Goal: Information Seeking & Learning: Learn about a topic

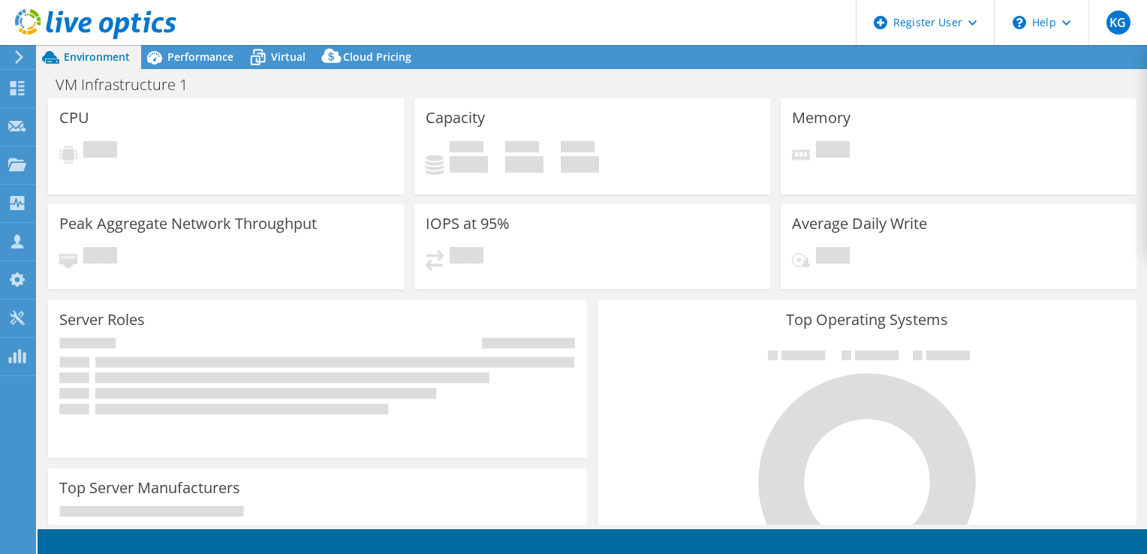
select select "USD"
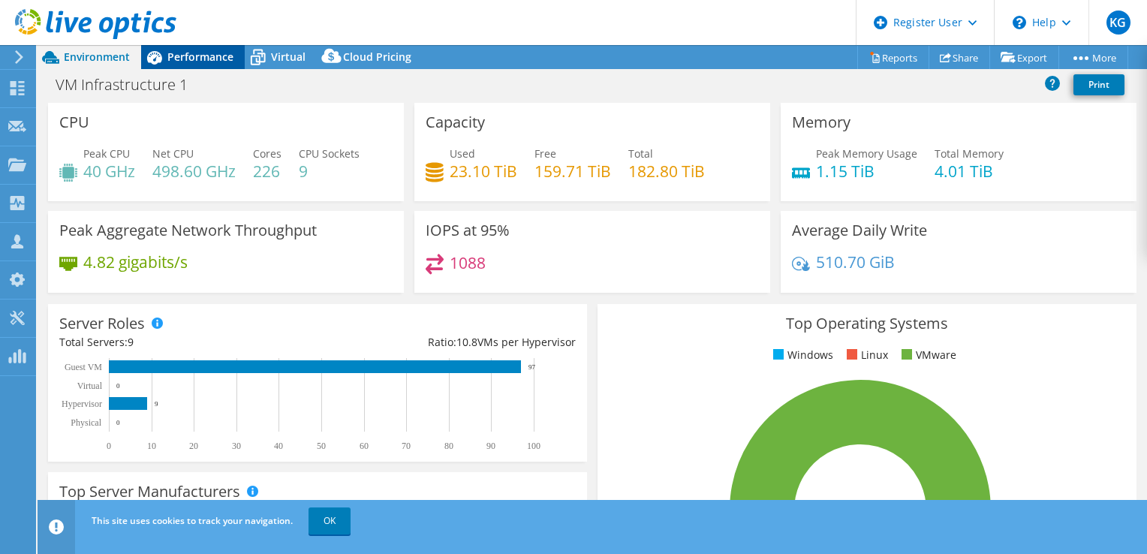
click at [203, 61] on span "Performance" at bounding box center [200, 57] width 66 height 14
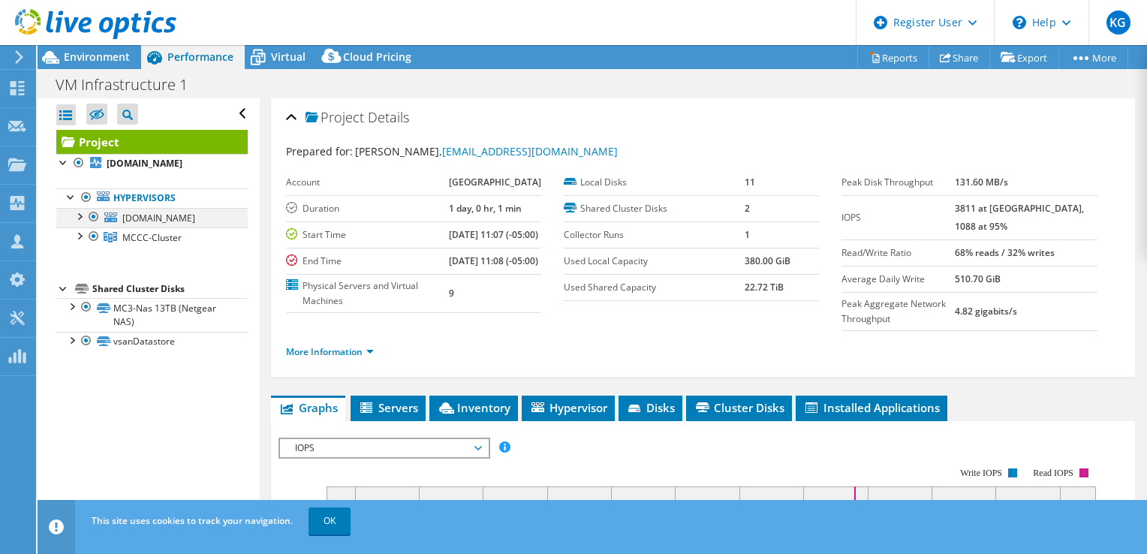
click at [78, 217] on div at bounding box center [78, 215] width 15 height 15
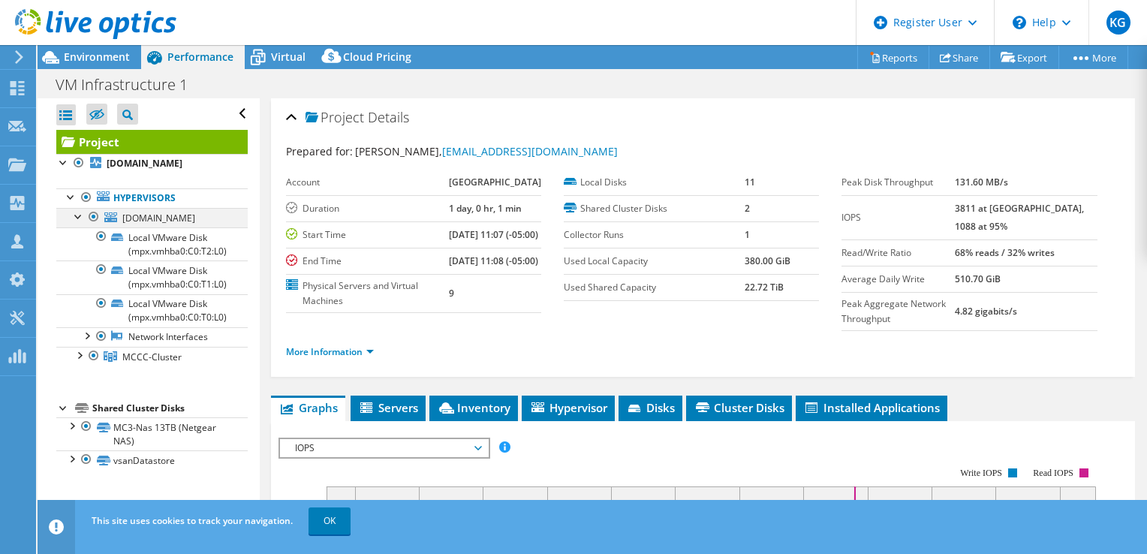
click at [78, 217] on div at bounding box center [78, 215] width 15 height 15
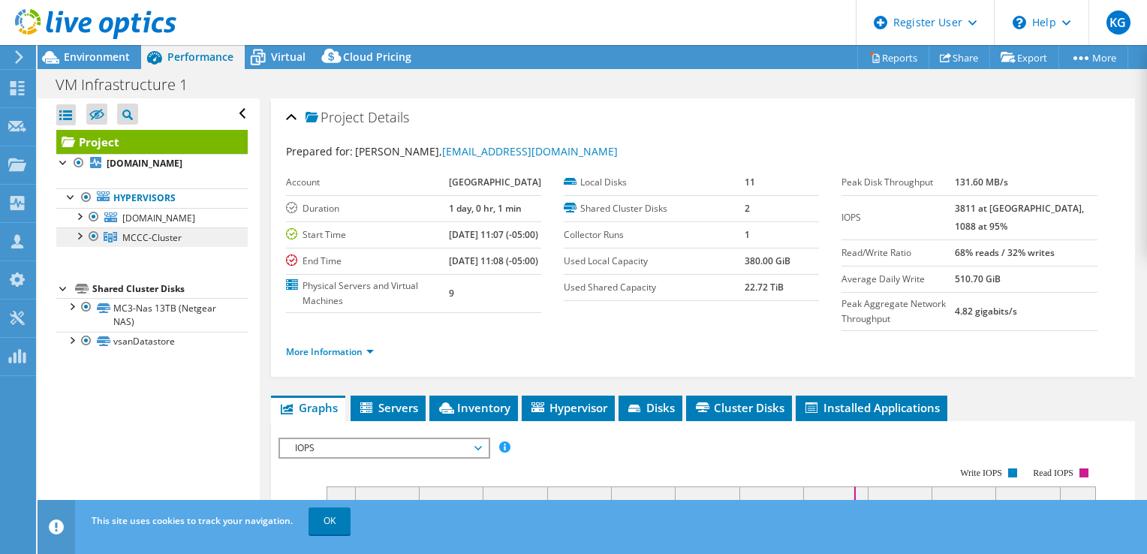
click at [80, 242] on link "MCCC-Cluster" at bounding box center [151, 238] width 191 height 20
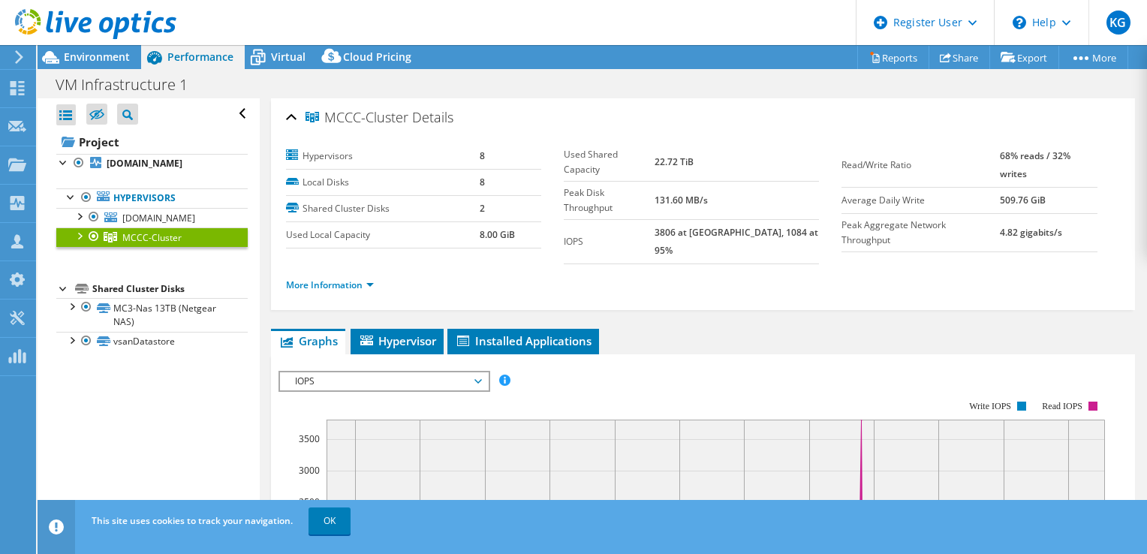
click at [81, 236] on div at bounding box center [78, 235] width 15 height 15
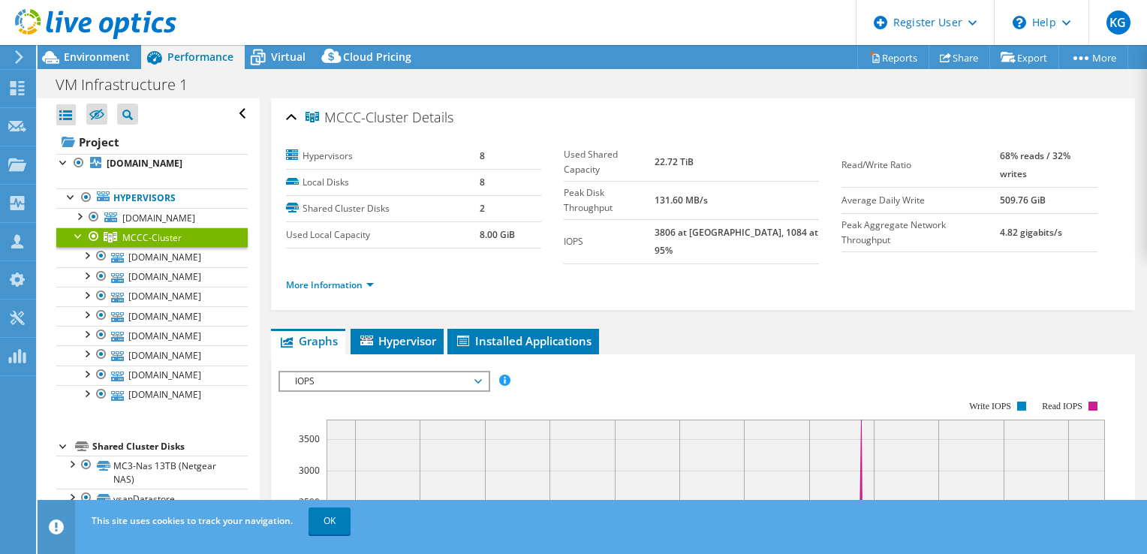
click at [81, 236] on div at bounding box center [78, 235] width 15 height 15
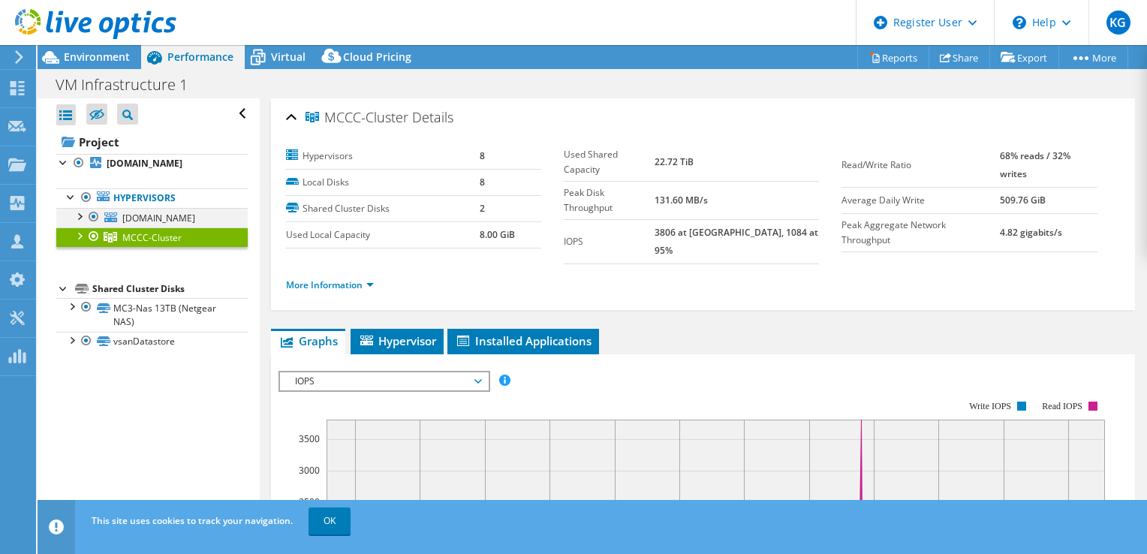
click at [84, 216] on div at bounding box center [78, 215] width 15 height 15
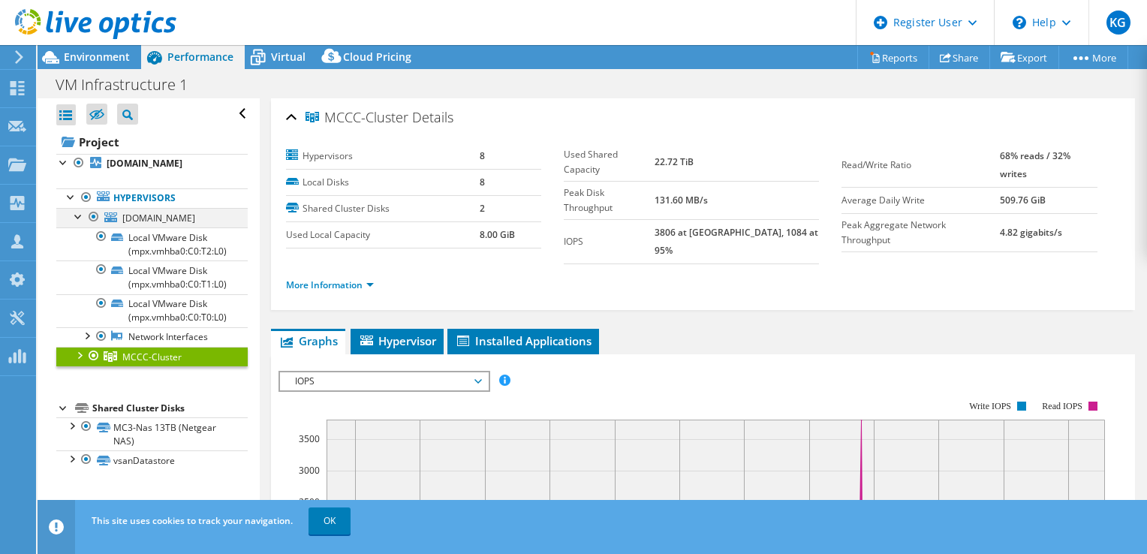
click at [84, 216] on div at bounding box center [78, 215] width 15 height 15
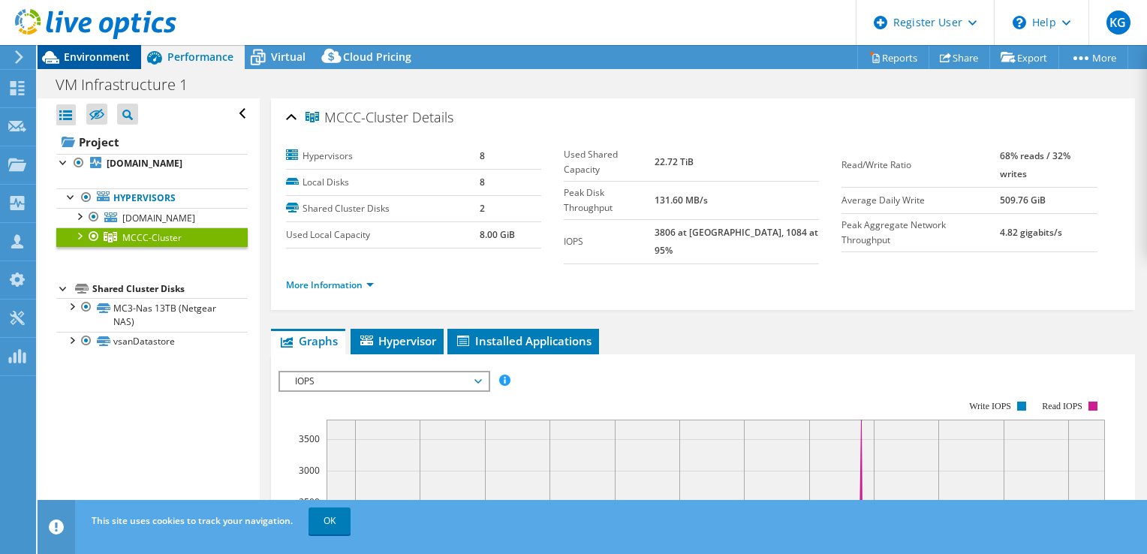
click at [98, 59] on span "Environment" at bounding box center [97, 57] width 66 height 14
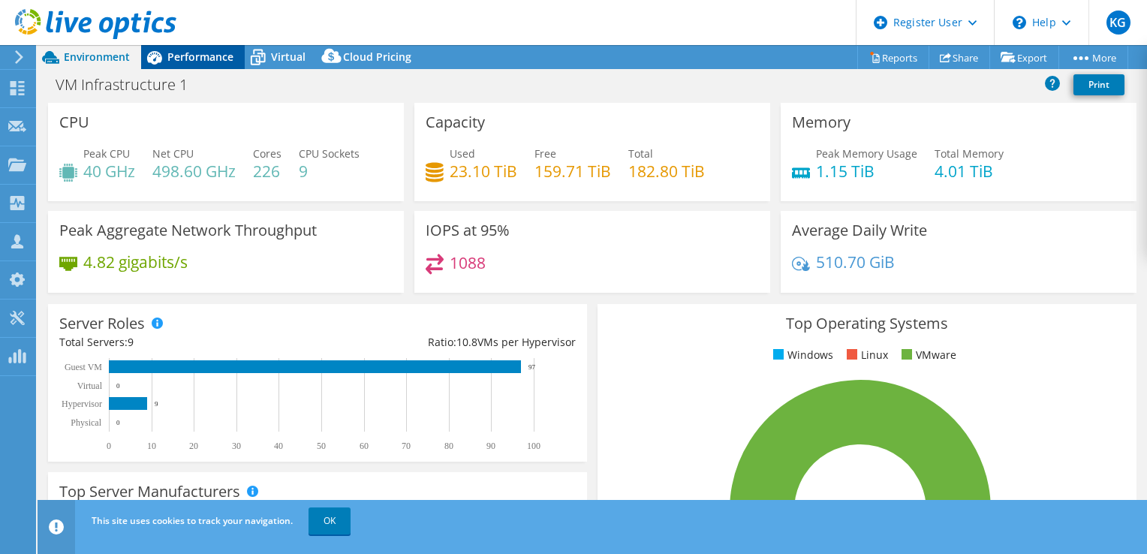
click at [179, 50] on span "Performance" at bounding box center [200, 57] width 66 height 14
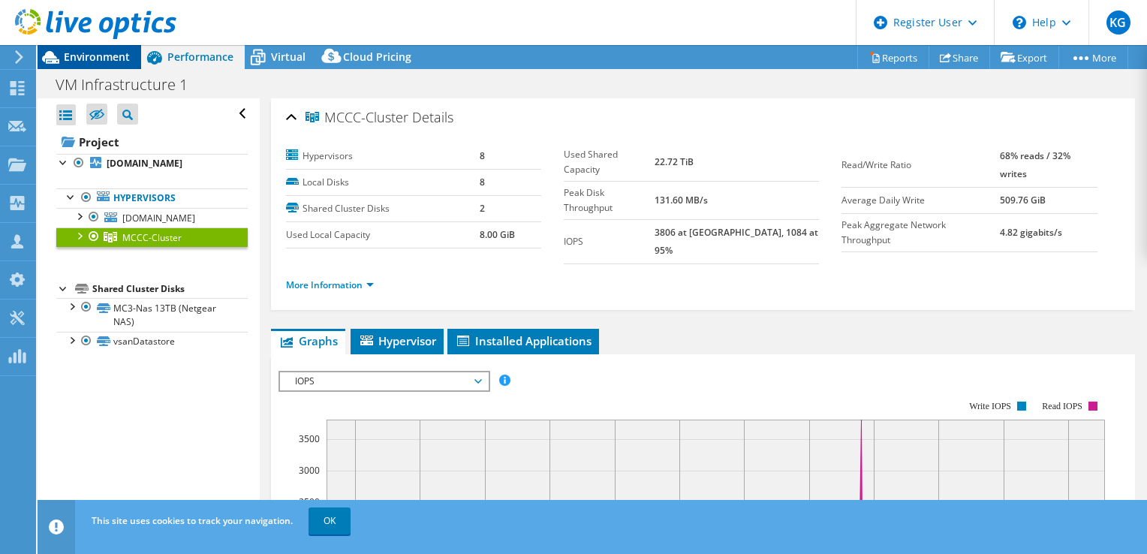
click at [117, 62] on span "Environment" at bounding box center [97, 57] width 66 height 14
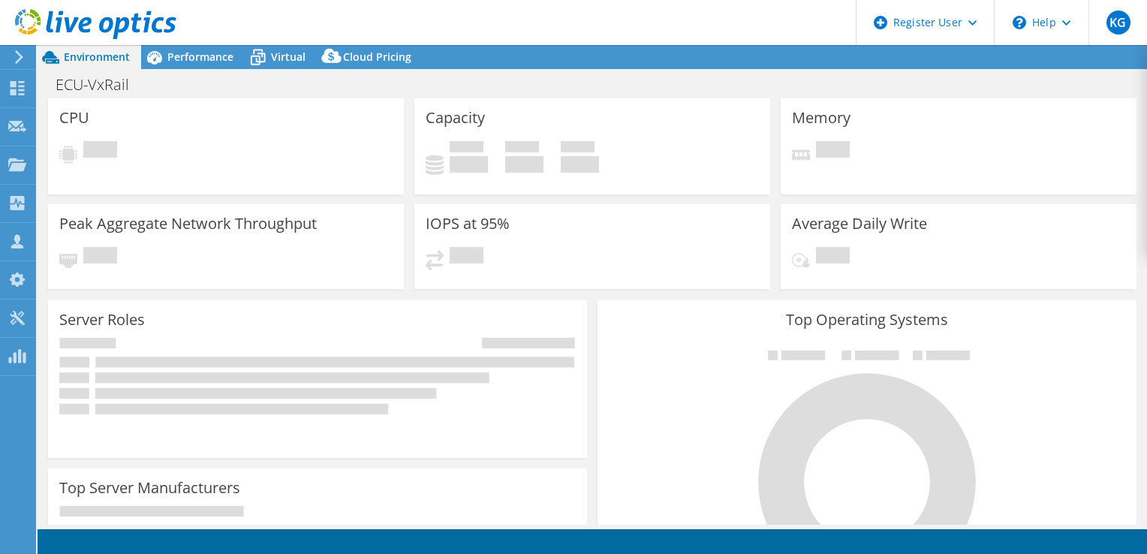
select select "USD"
